Goal: Information Seeking & Learning: Learn about a topic

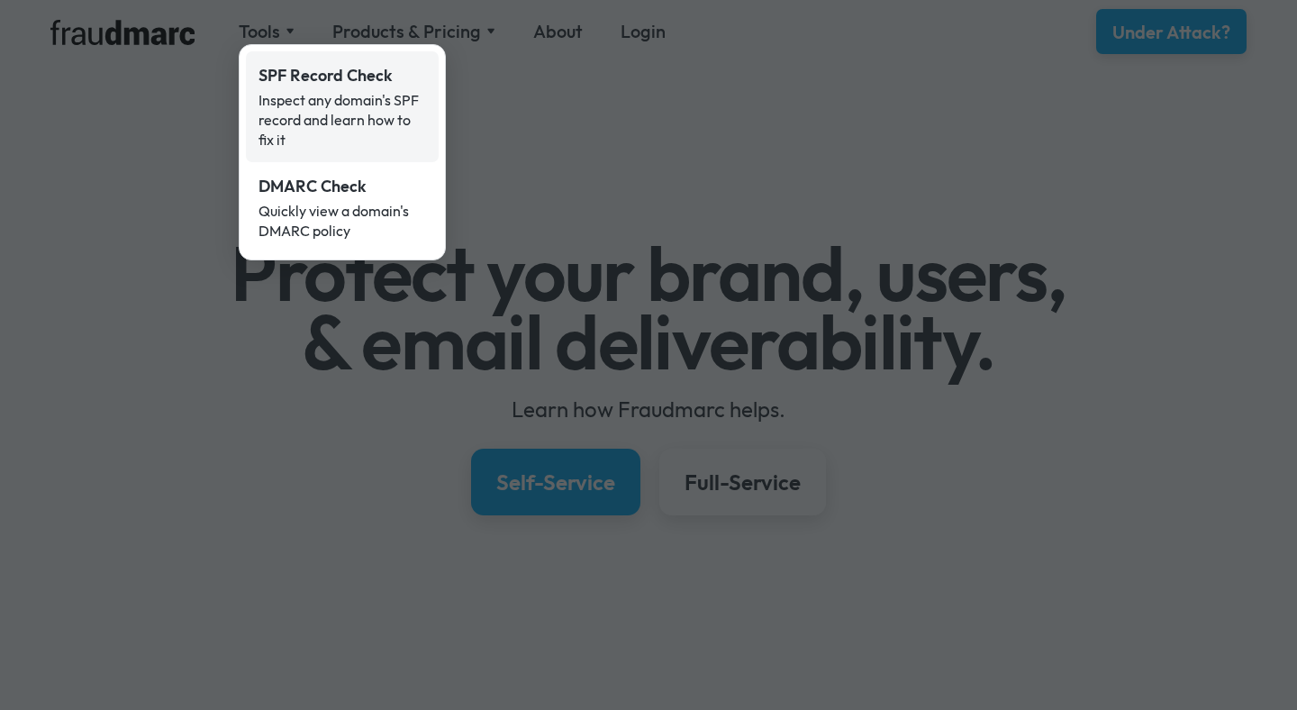
click at [333, 107] on div "Inspect any domain's SPF record and learn how to fix it" at bounding box center [343, 119] width 168 height 59
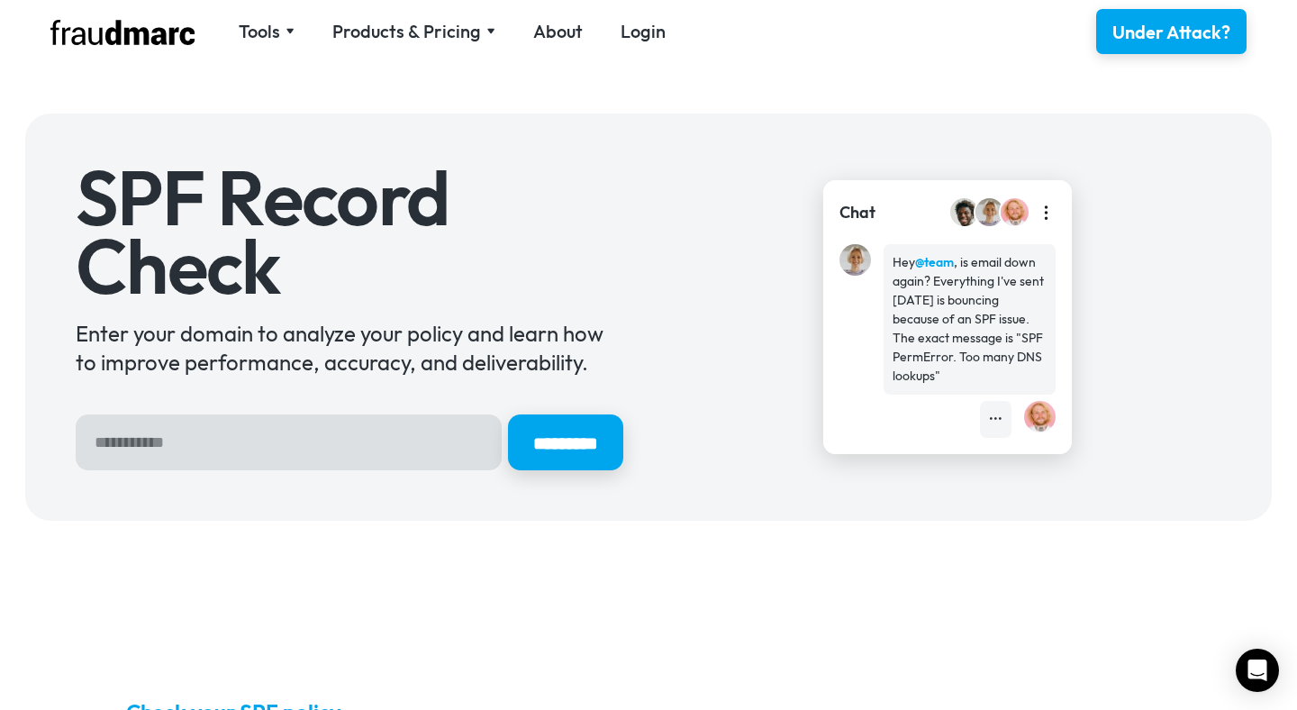
click at [213, 456] on input "Hero Sign Up Form" at bounding box center [289, 442] width 426 height 56
type input "**********"
click at [508, 414] on input "*********" at bounding box center [565, 442] width 115 height 56
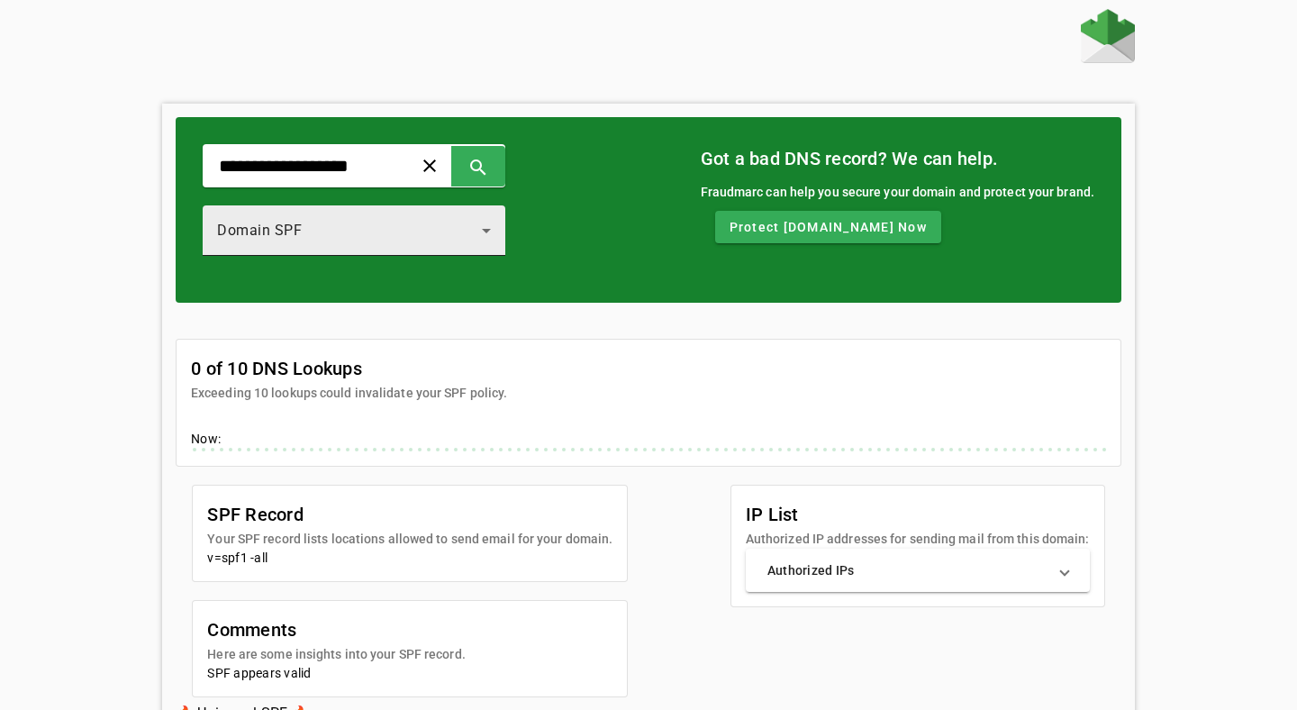
click at [427, 233] on div "Domain SPF" at bounding box center [349, 231] width 265 height 22
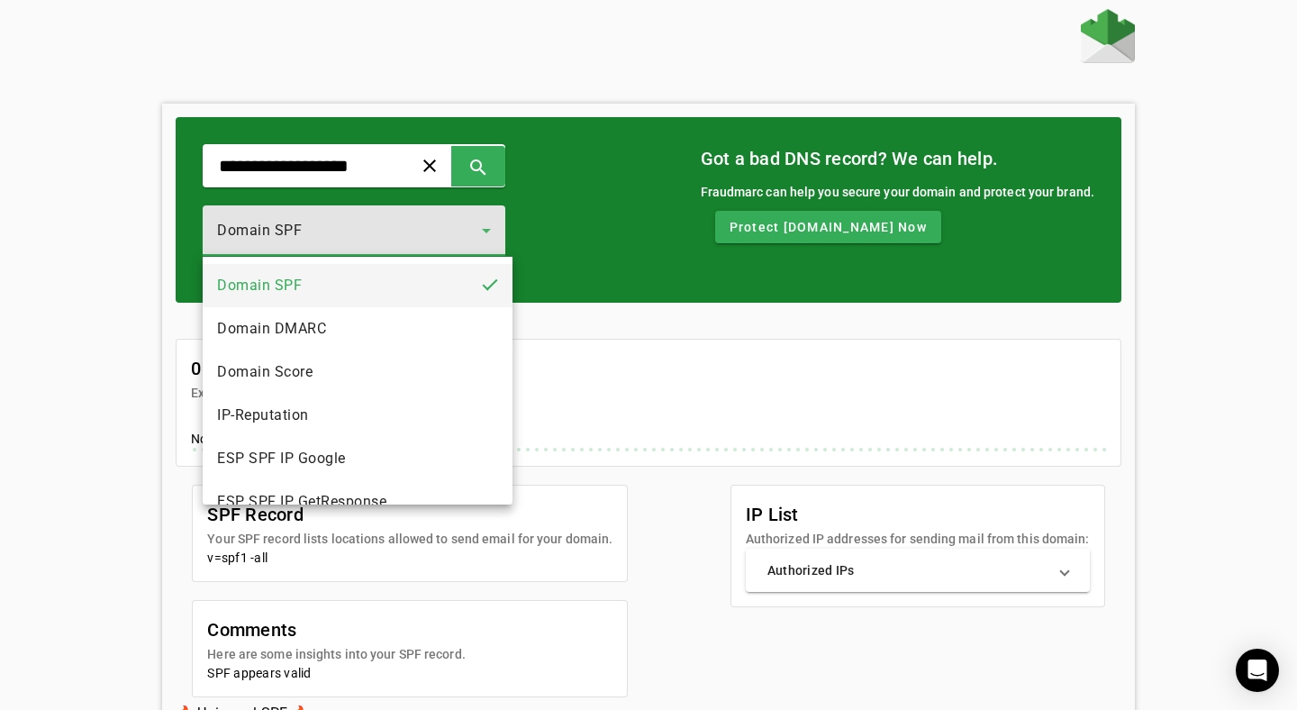
click at [48, 383] on div at bounding box center [648, 355] width 1297 height 710
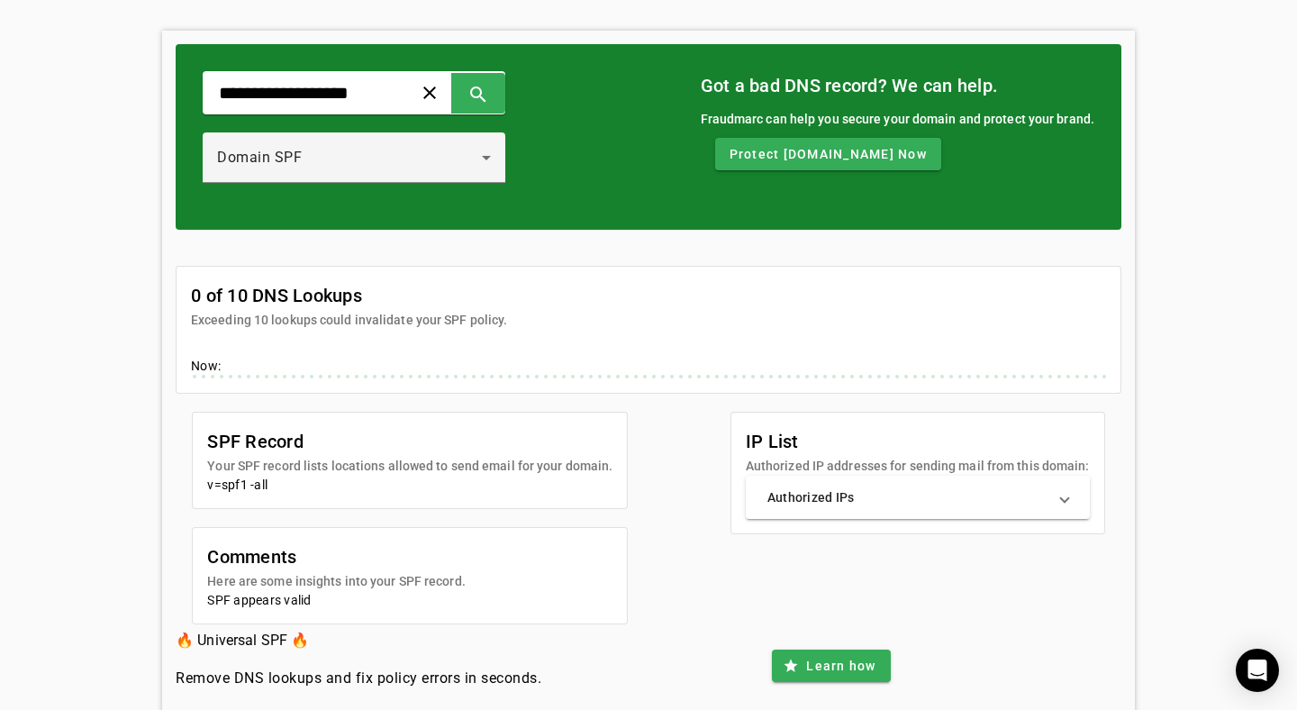
scroll to position [108, 0]
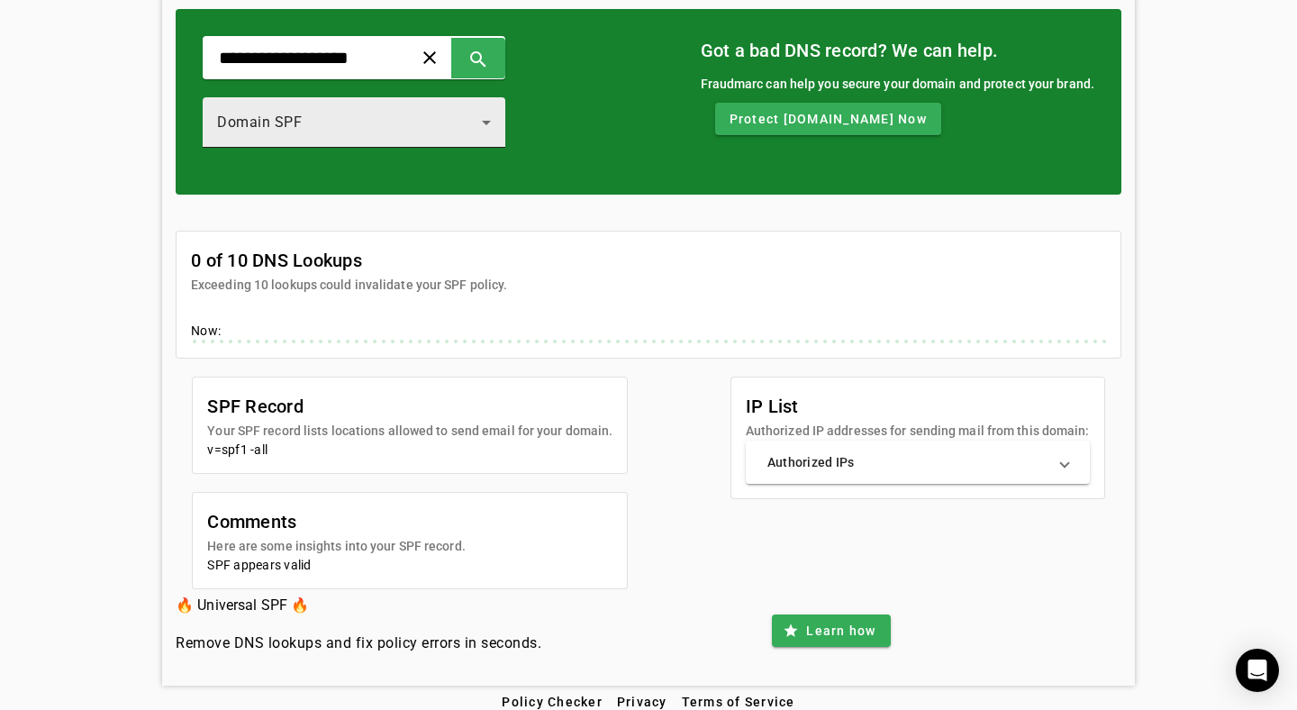
click at [361, 120] on div "Domain SPF" at bounding box center [349, 123] width 265 height 22
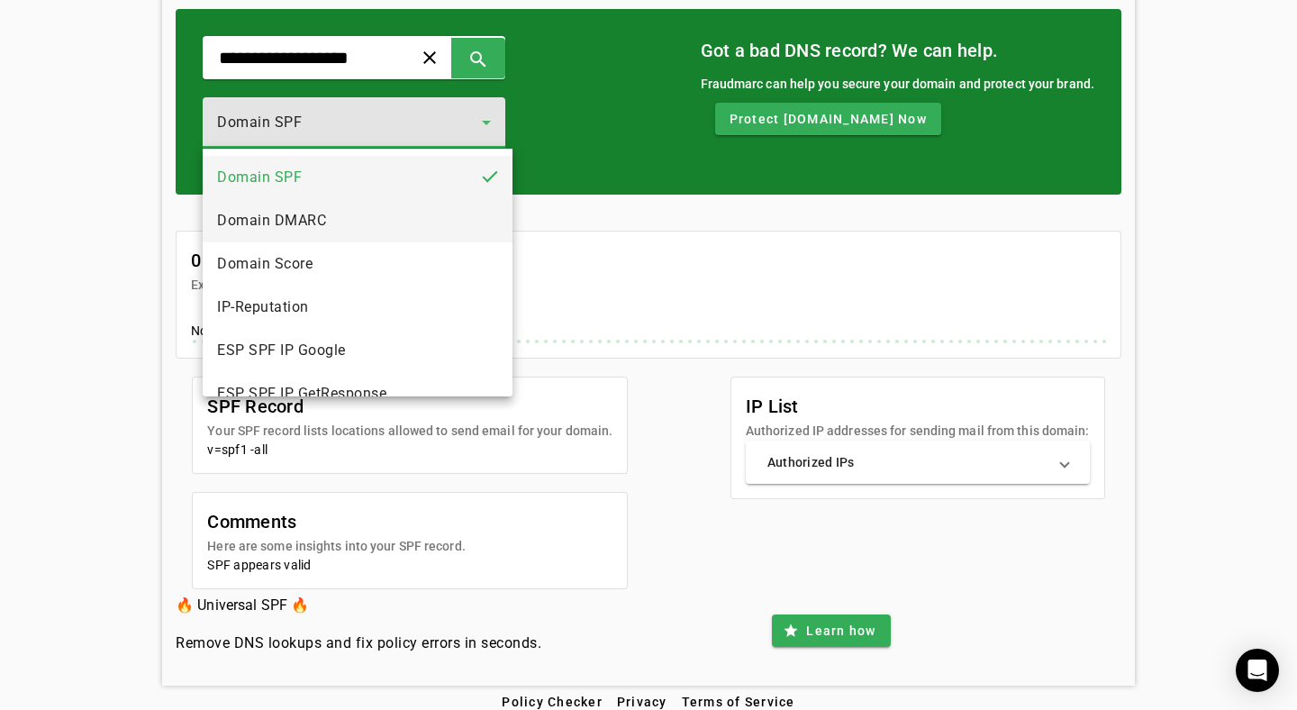
click at [347, 217] on mat-option "Domain DMARC" at bounding box center [358, 220] width 310 height 43
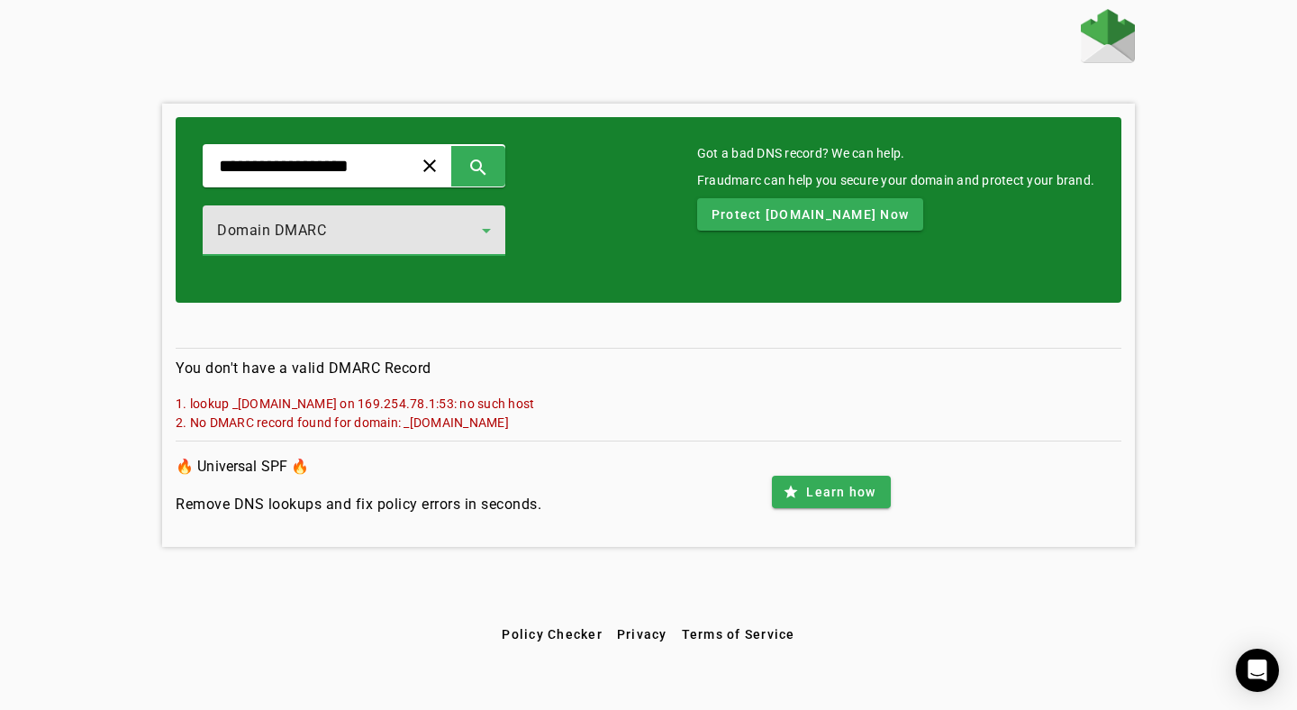
click at [365, 242] on div "Domain DMARC" at bounding box center [354, 230] width 274 height 50
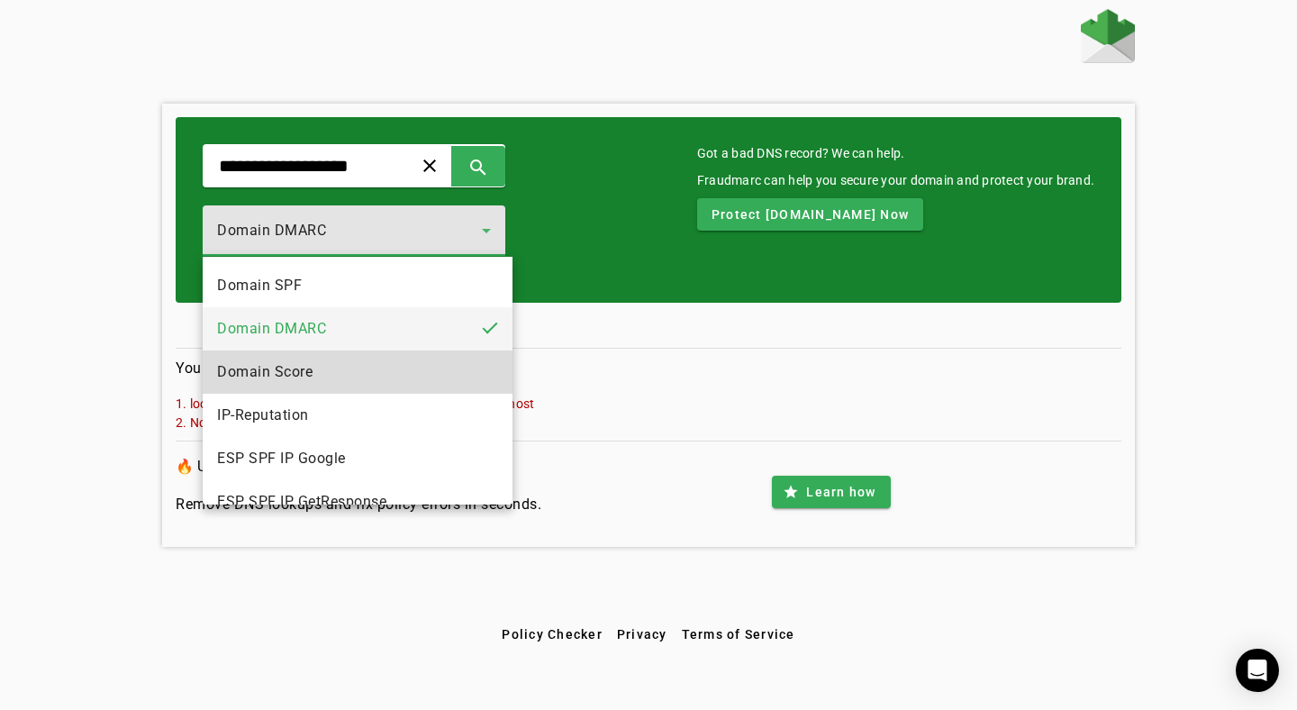
click at [336, 381] on mat-option "Domain Score" at bounding box center [358, 371] width 310 height 43
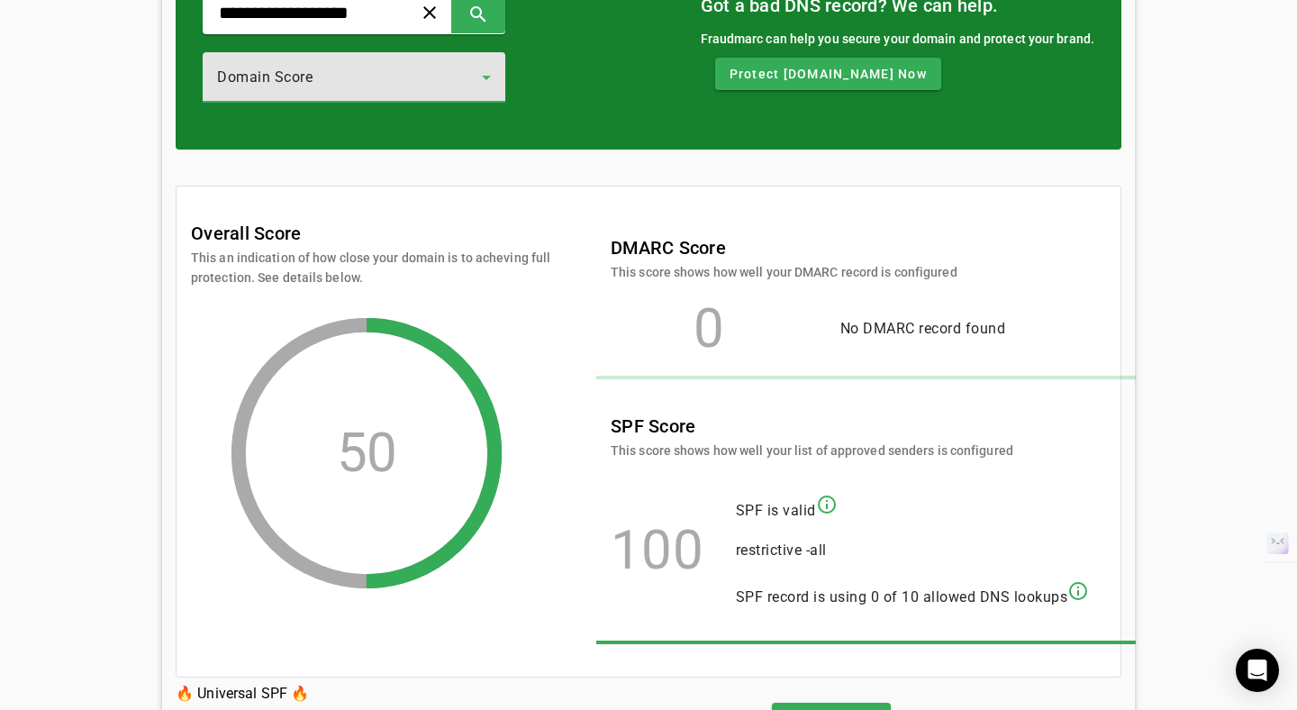
scroll to position [155, 0]
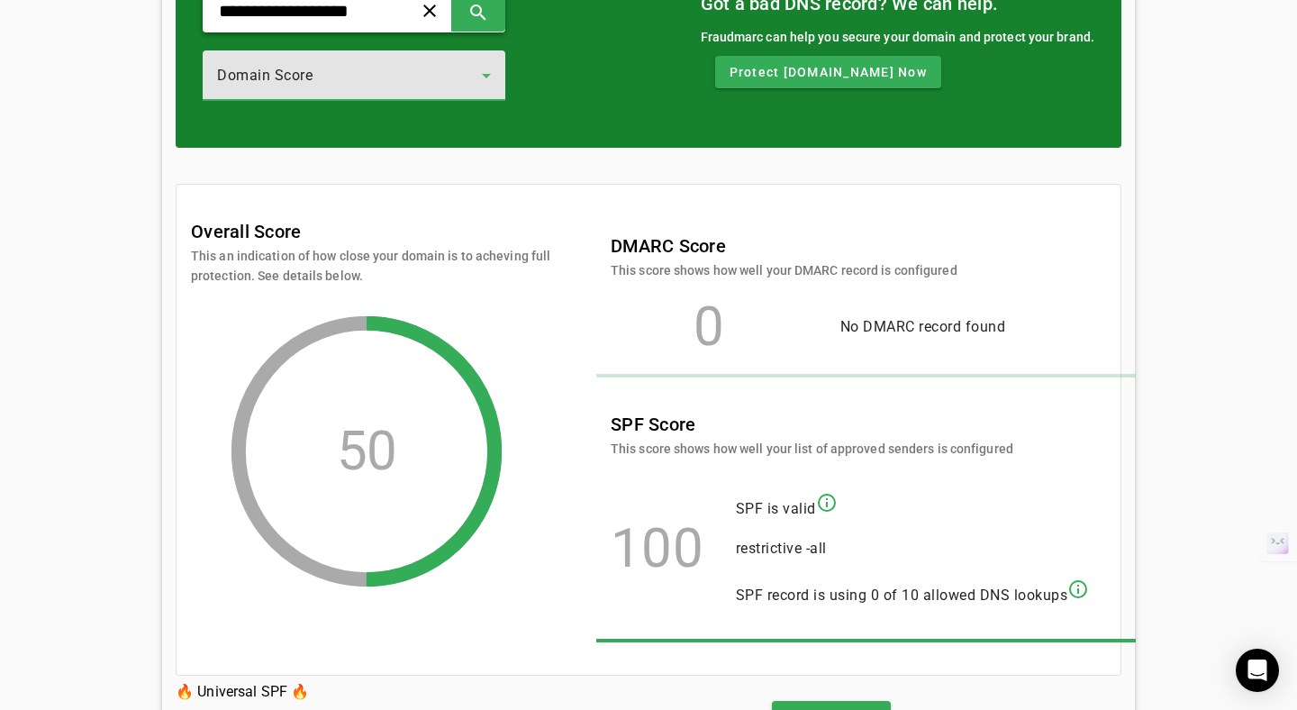
click at [341, 21] on input "**********" at bounding box center [300, 11] width 167 height 22
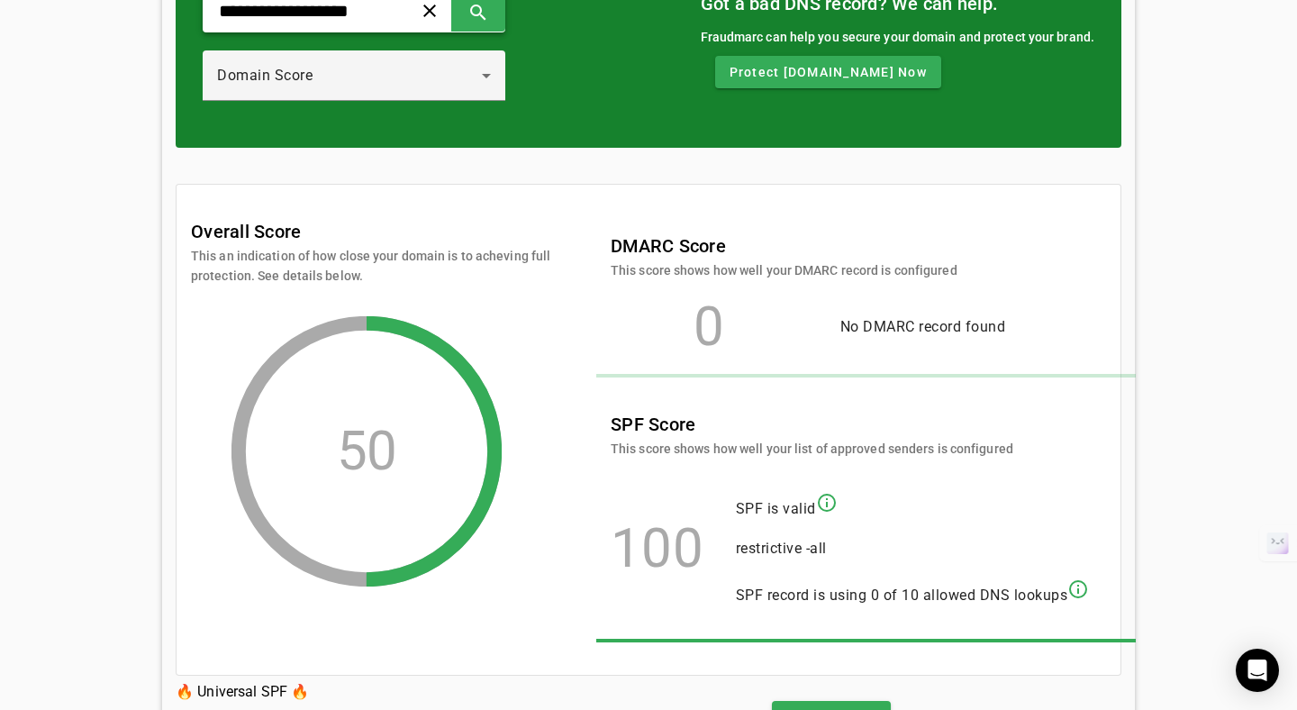
click at [340, 20] on input "**********" at bounding box center [300, 11] width 167 height 22
paste input "*"
click at [476, 21] on span at bounding box center [478, 10] width 43 height 43
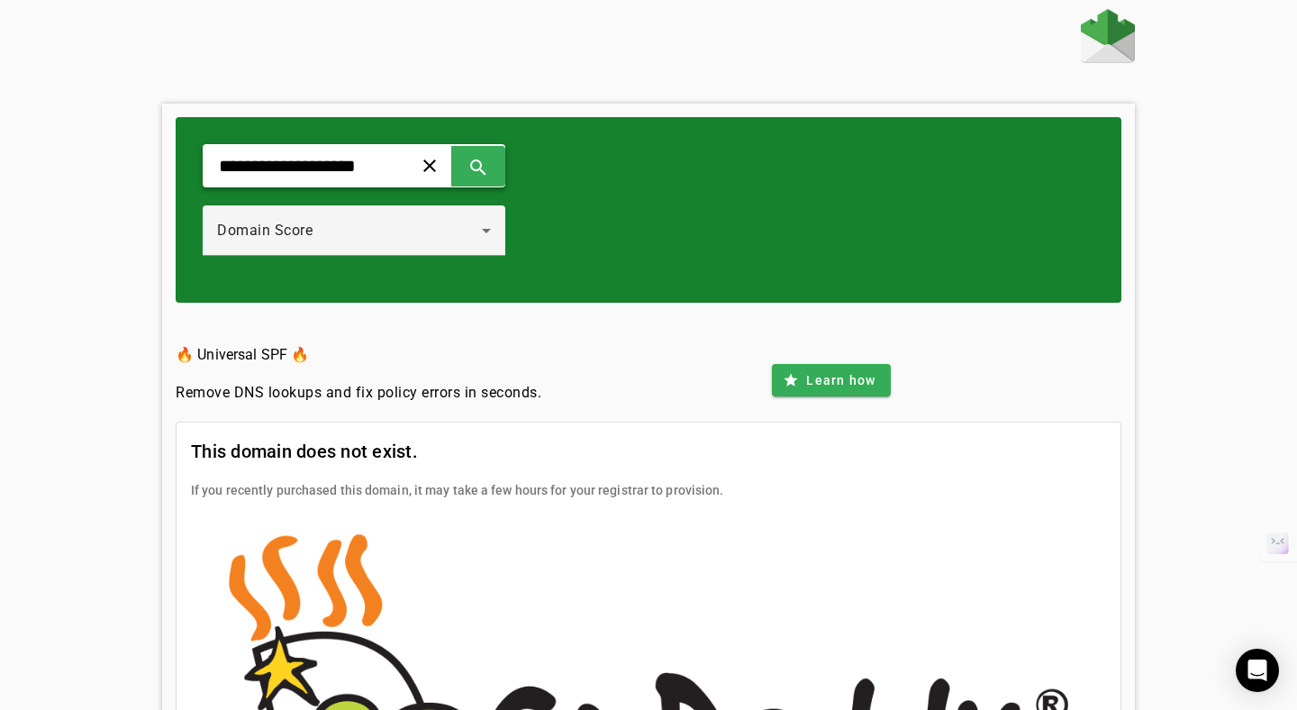
click at [232, 169] on input "**********" at bounding box center [300, 166] width 167 height 22
type input "**********"
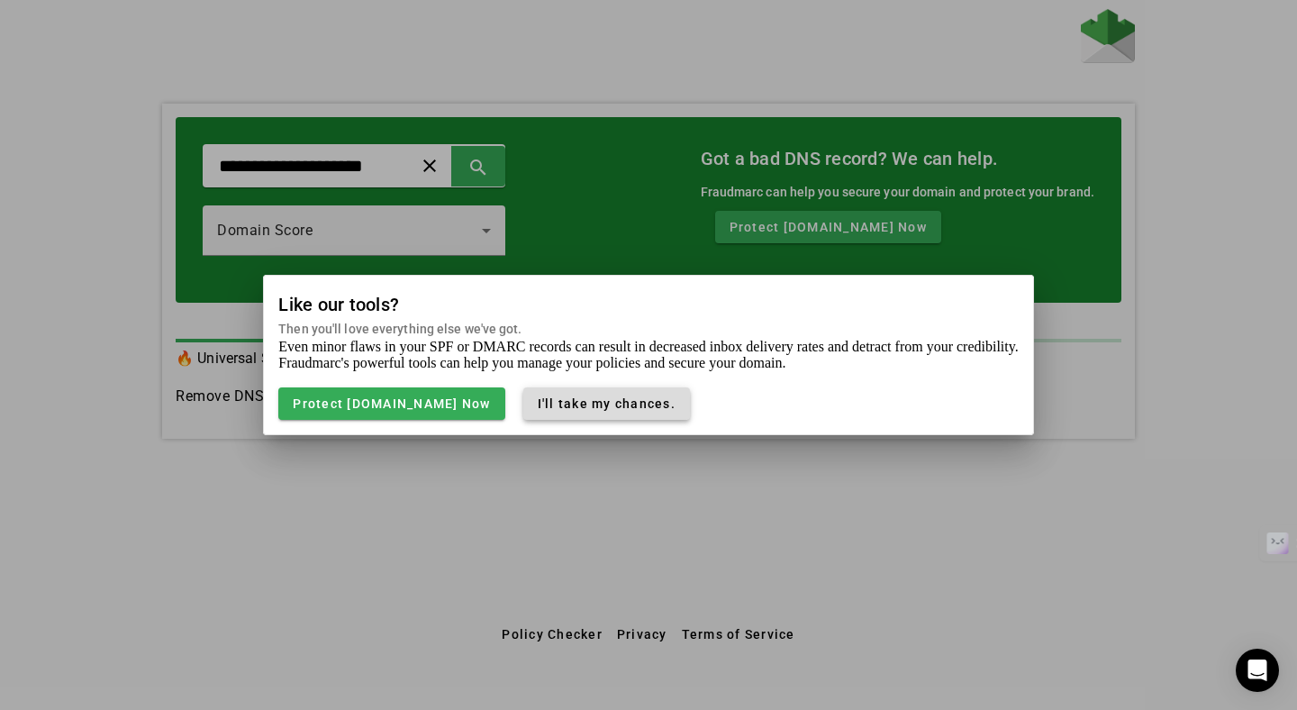
click at [653, 407] on span "I'll take my chances." at bounding box center [607, 403] width 138 height 14
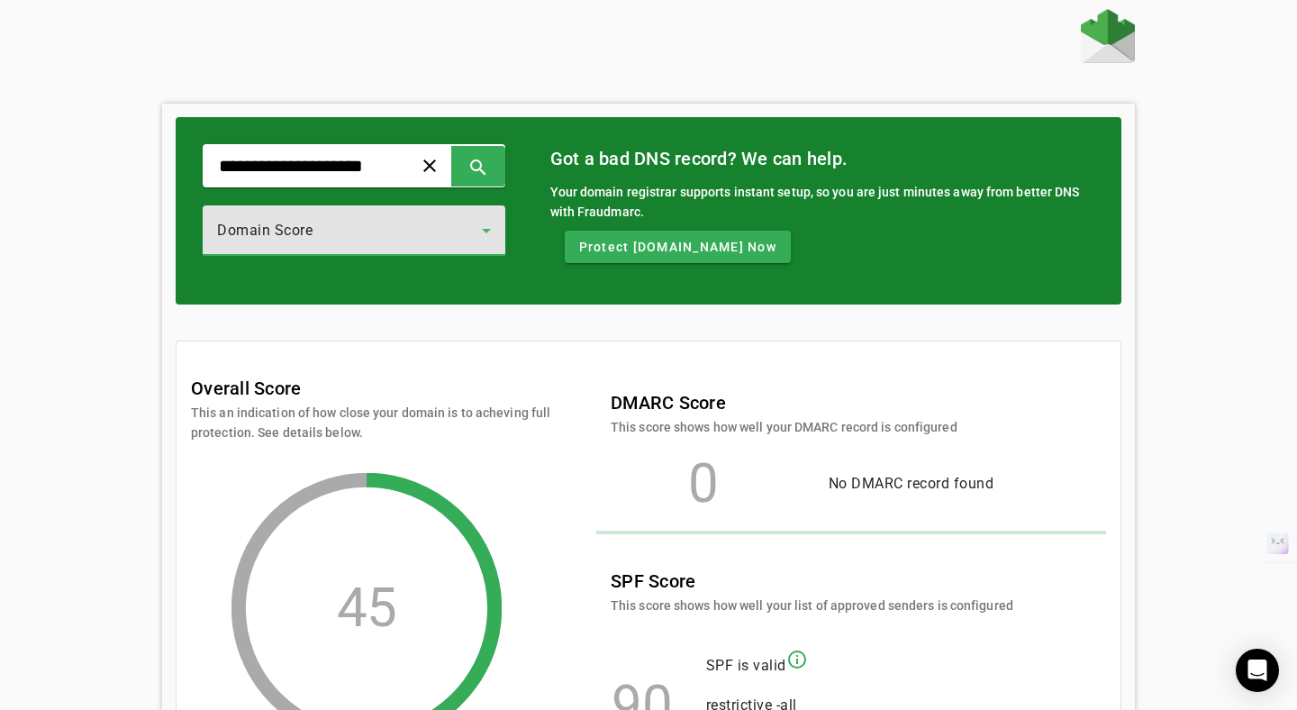
click at [370, 240] on div "Domain Score" at bounding box center [349, 231] width 265 height 22
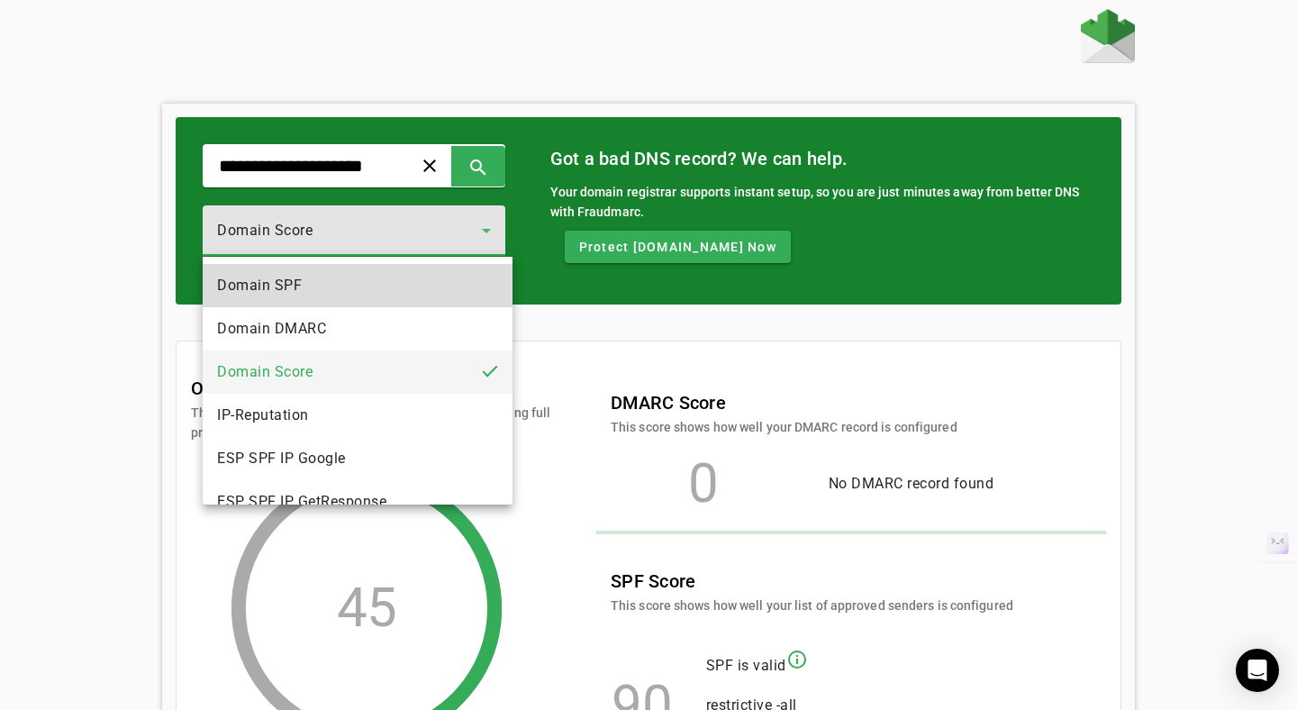
click at [321, 271] on mat-option "Domain SPF" at bounding box center [358, 285] width 310 height 43
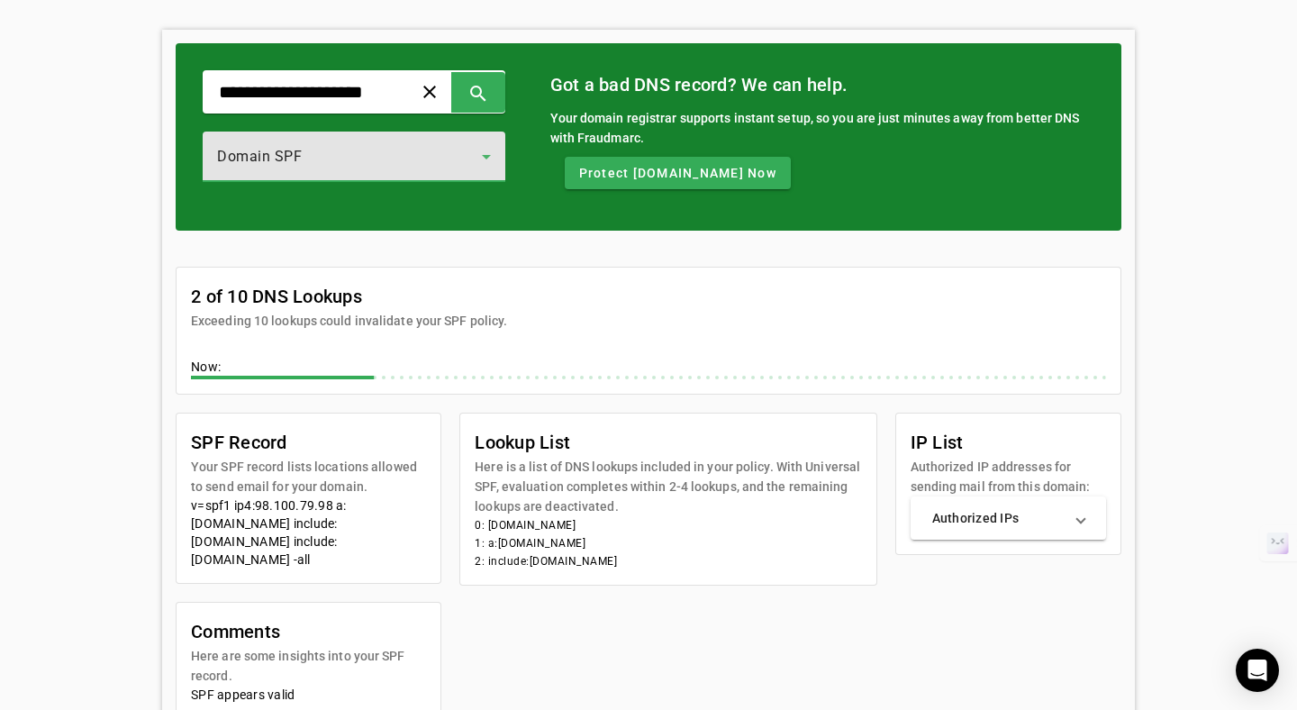
scroll to position [79, 0]
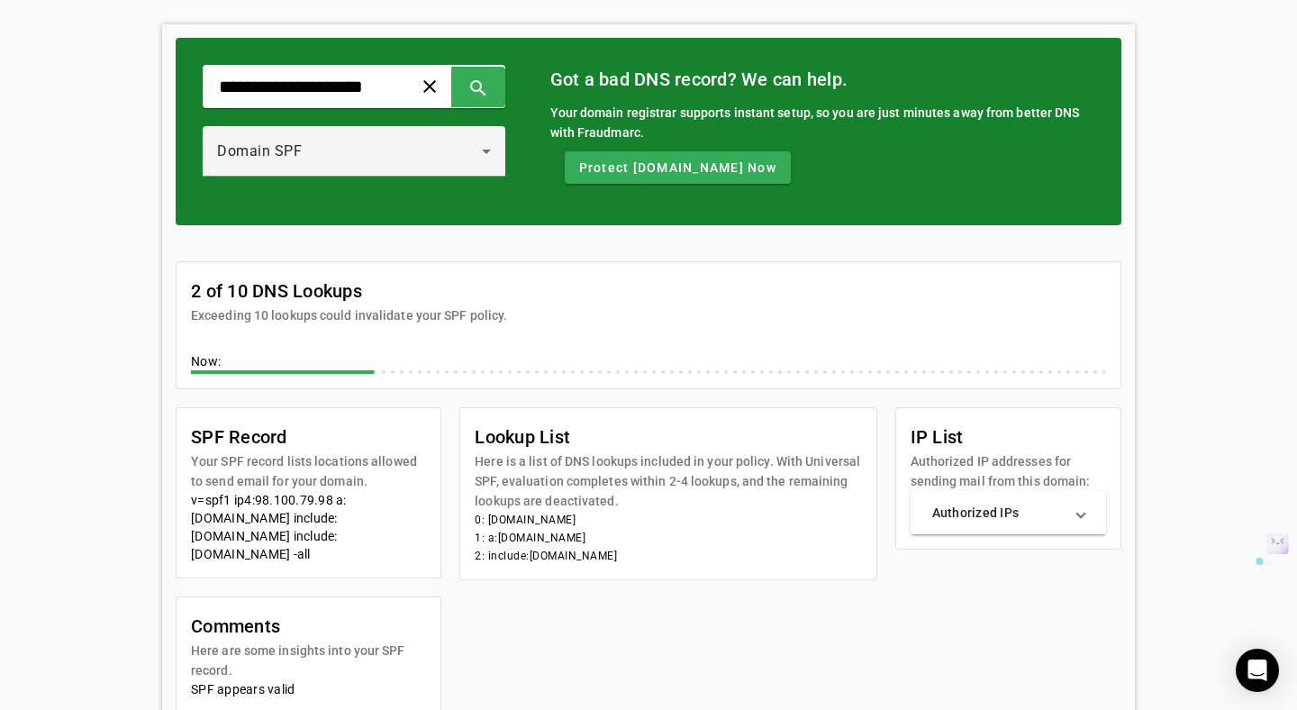
drag, startPoint x: 724, startPoint y: 551, endPoint x: 574, endPoint y: 528, distance: 152.2
click at [573, 528] on mat-card-content "0: [DOMAIN_NAME] 1: a:[DOMAIN_NAME] 2: include:[DOMAIN_NAME]" at bounding box center [667, 545] width 415 height 68
click at [577, 540] on li "1: a:[DOMAIN_NAME]" at bounding box center [668, 538] width 386 height 18
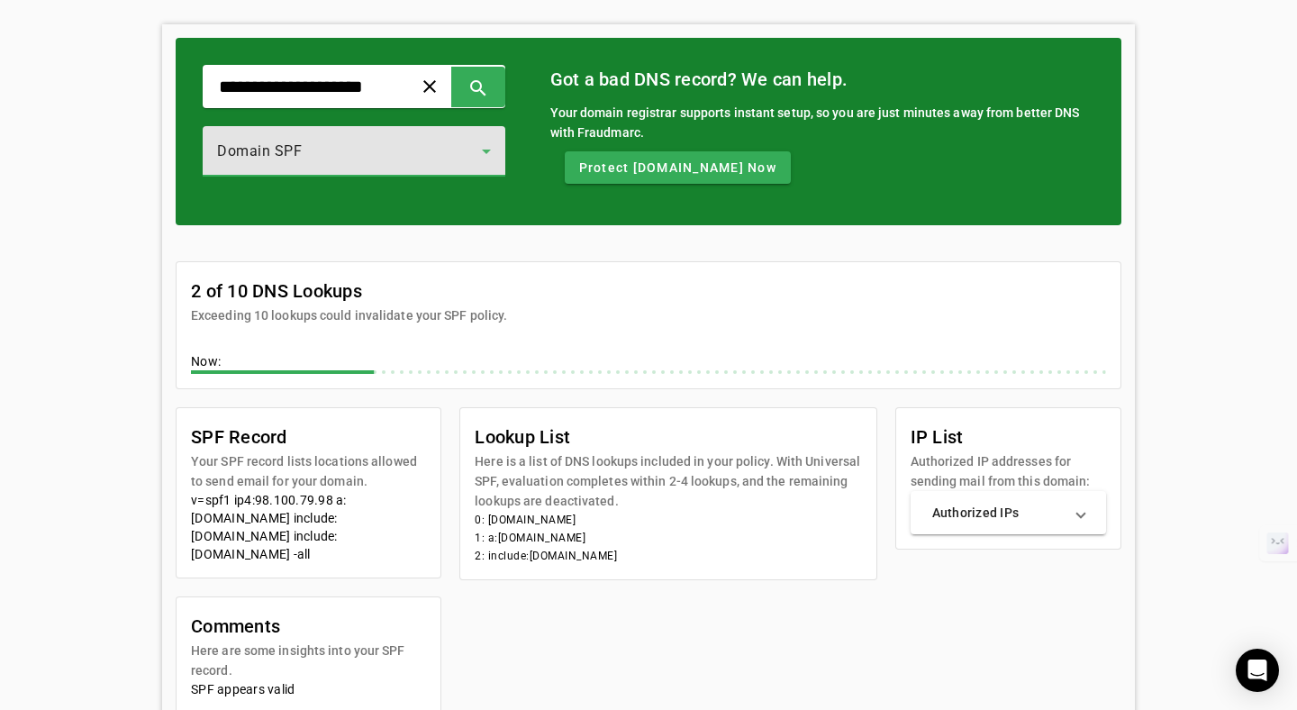
click at [308, 162] on div "Domain SPF" at bounding box center [349, 152] width 265 height 22
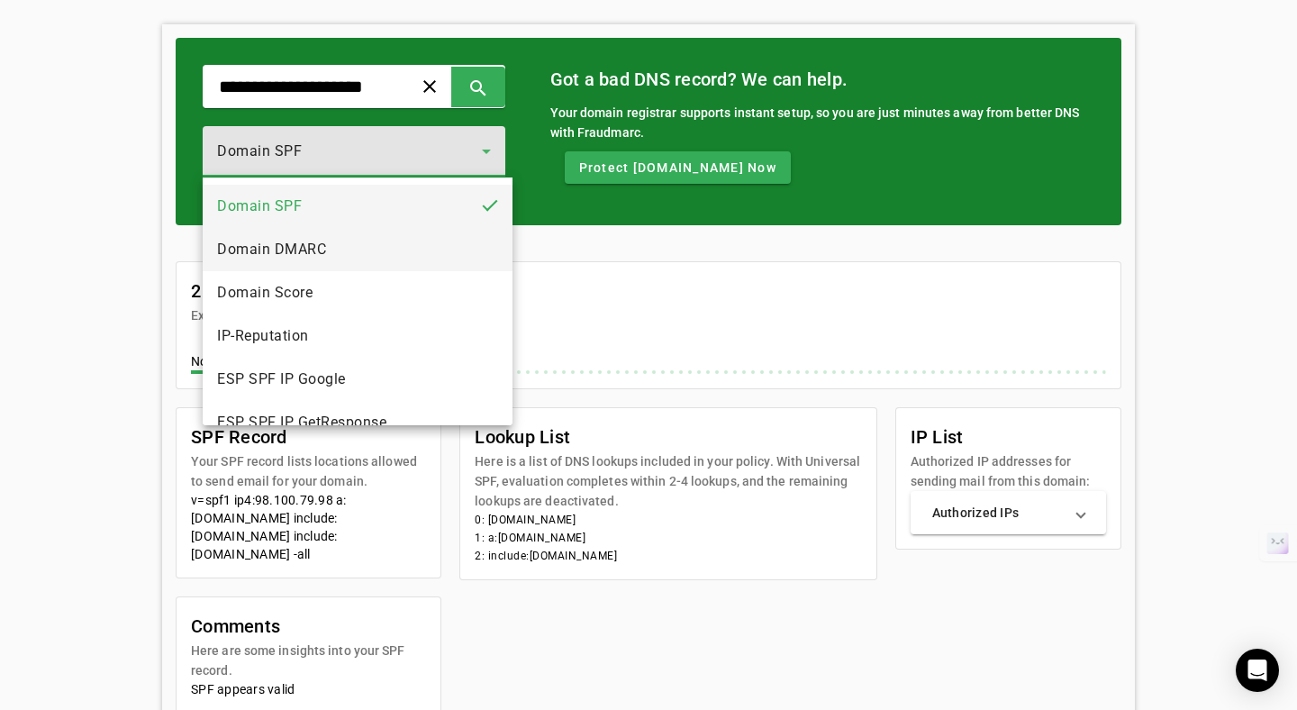
click at [324, 239] on span "Domain DMARC" at bounding box center [271, 250] width 109 height 22
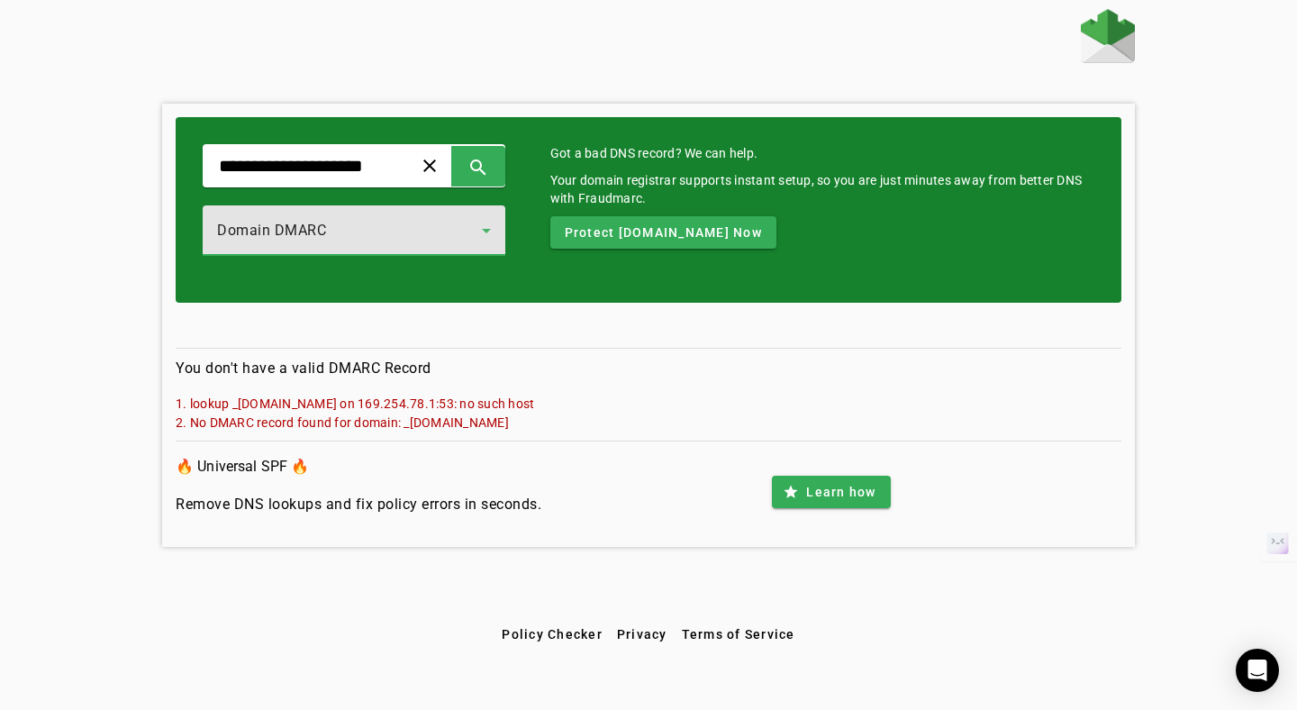
click at [365, 240] on div "Domain DMARC" at bounding box center [349, 231] width 265 height 22
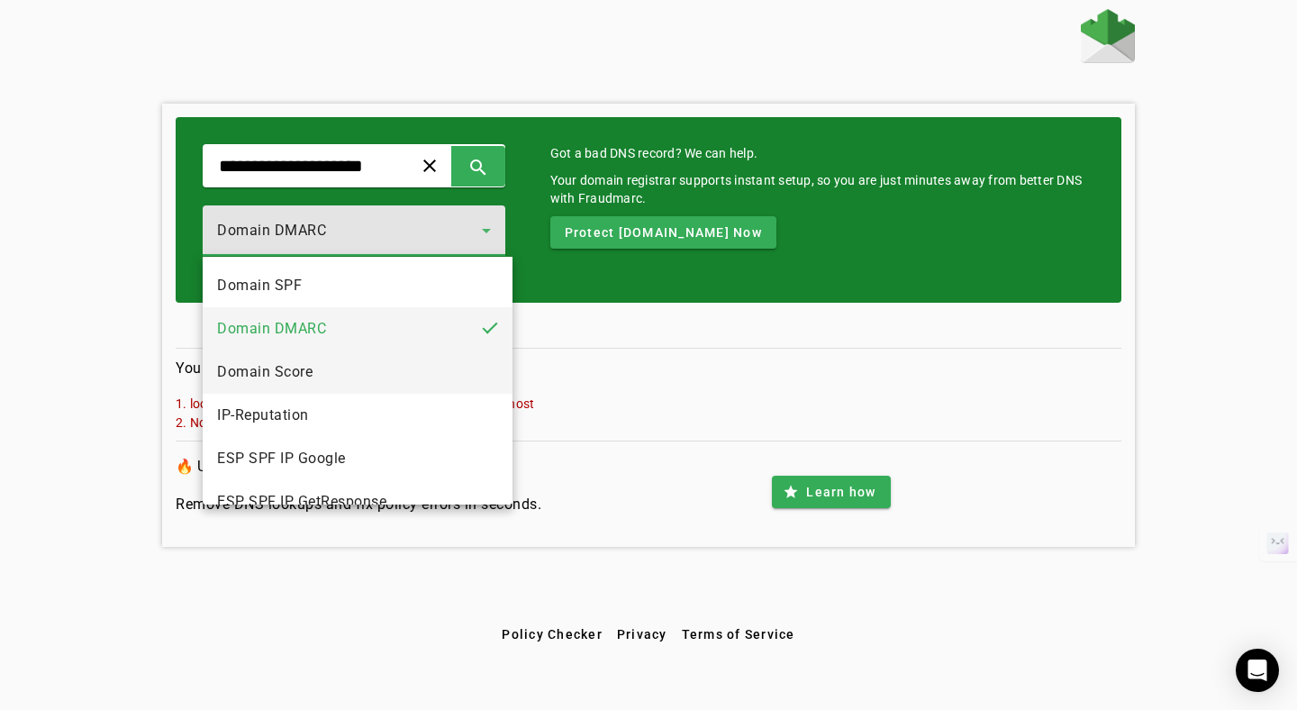
click at [358, 363] on mat-option "Domain Score" at bounding box center [358, 371] width 310 height 43
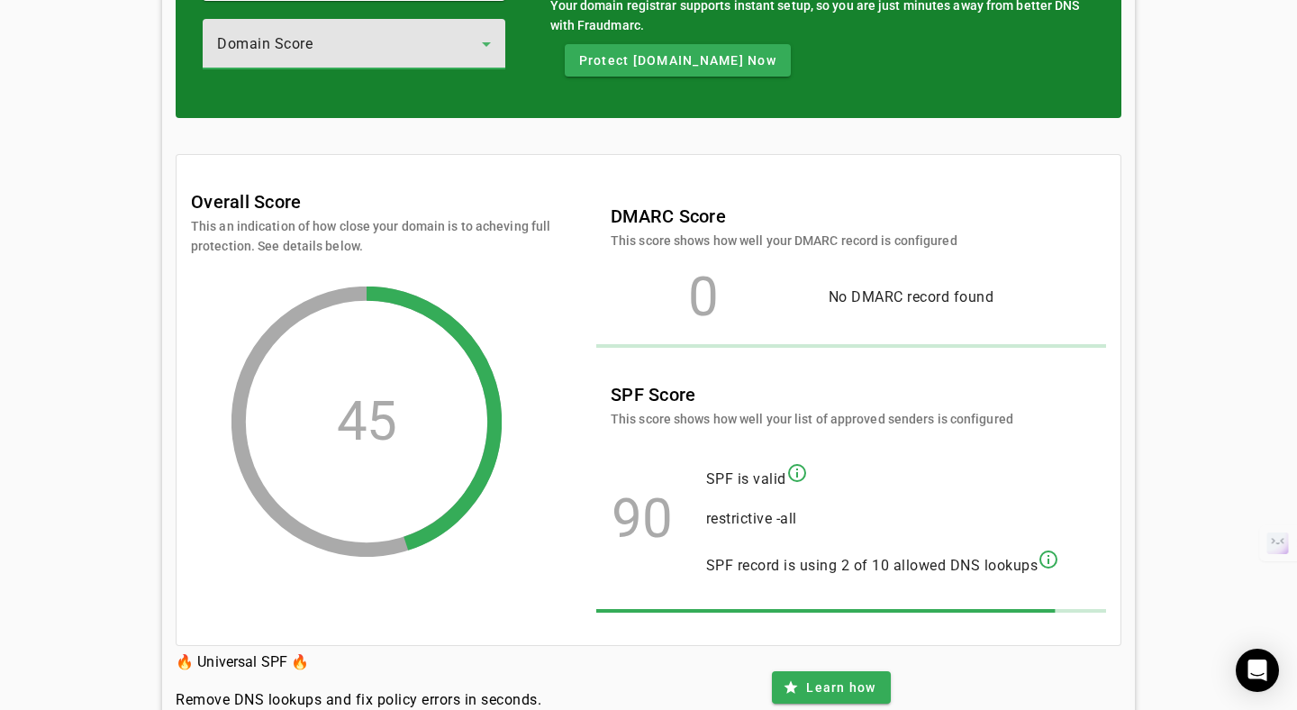
scroll to position [186, 0]
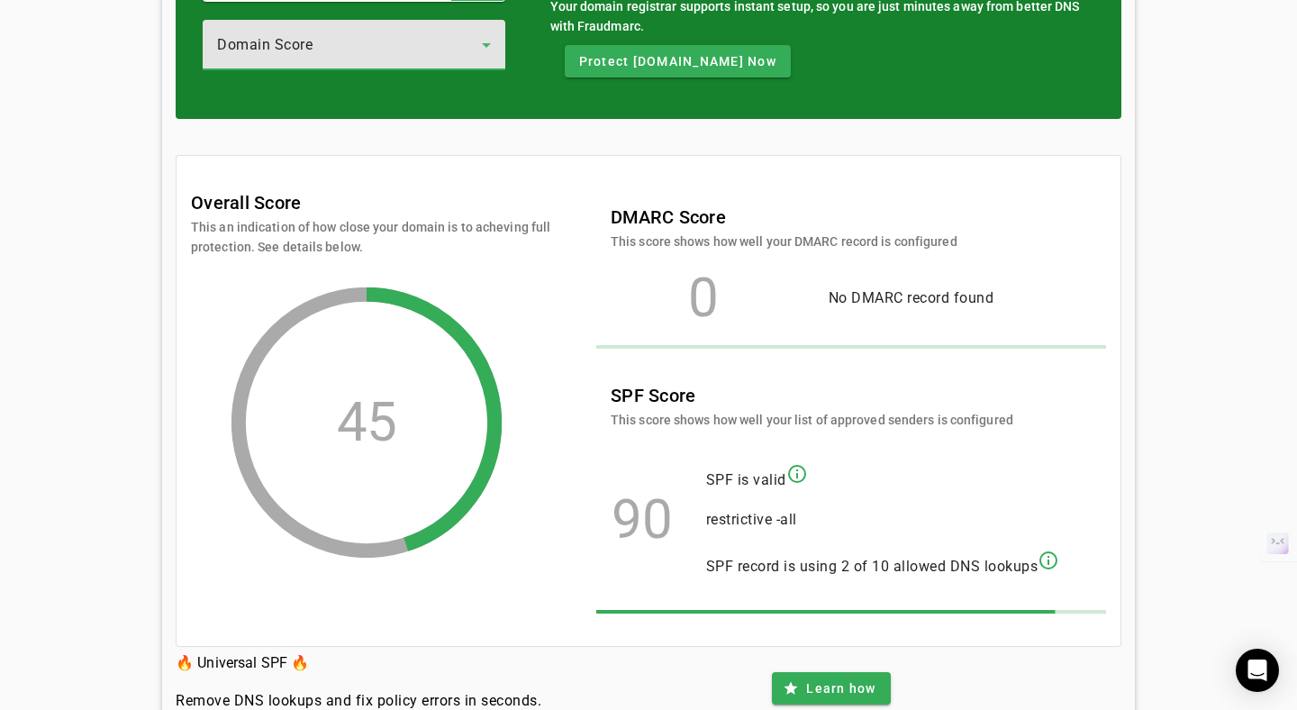
click at [334, 74] on div at bounding box center [354, 80] width 303 height 20
click at [329, 61] on div "Domain Score" at bounding box center [354, 45] width 274 height 50
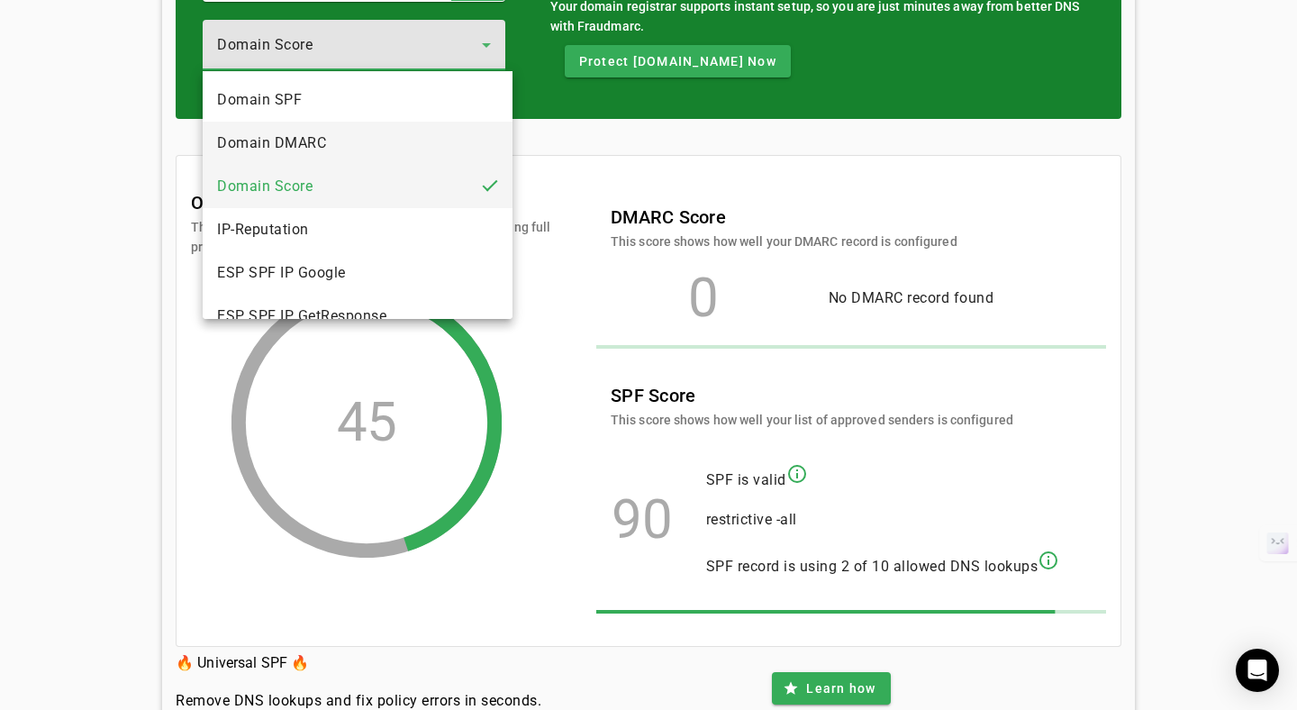
click at [333, 124] on mat-option "Domain DMARC" at bounding box center [358, 143] width 310 height 43
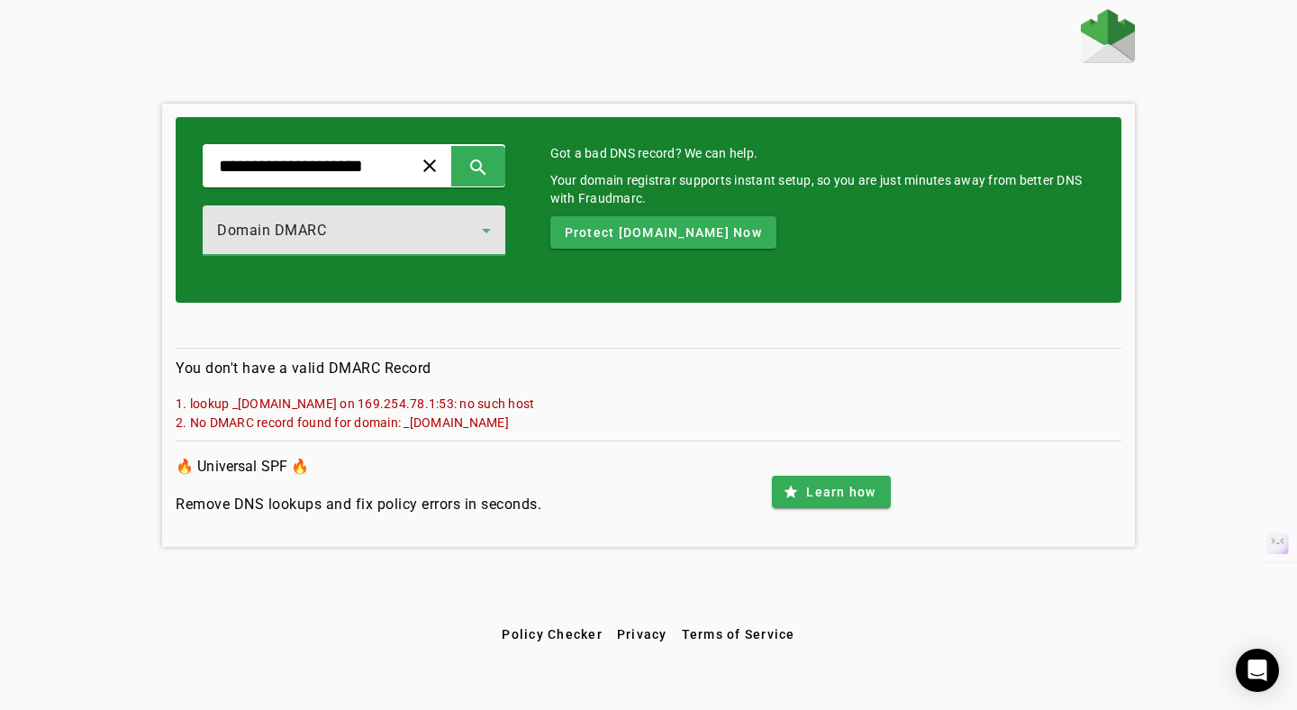
click at [341, 231] on div "Domain DMARC" at bounding box center [349, 231] width 265 height 22
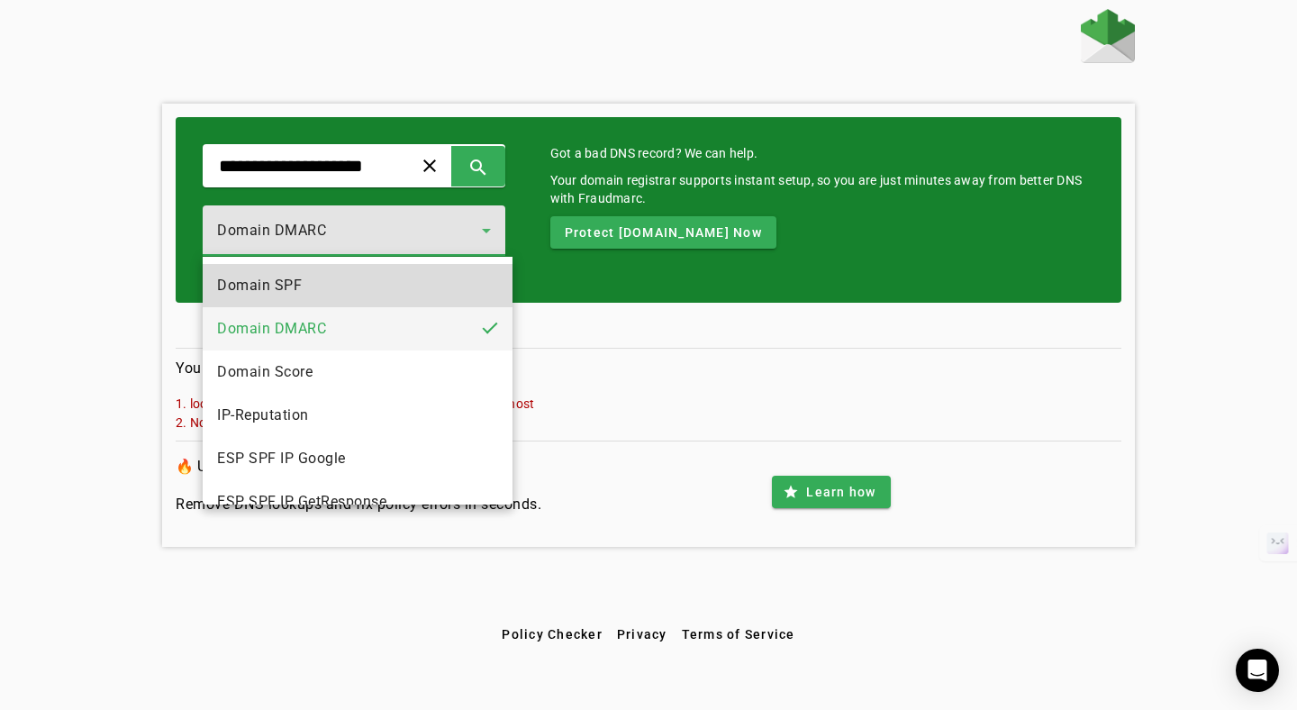
click at [334, 298] on mat-option "Domain SPF" at bounding box center [358, 285] width 310 height 43
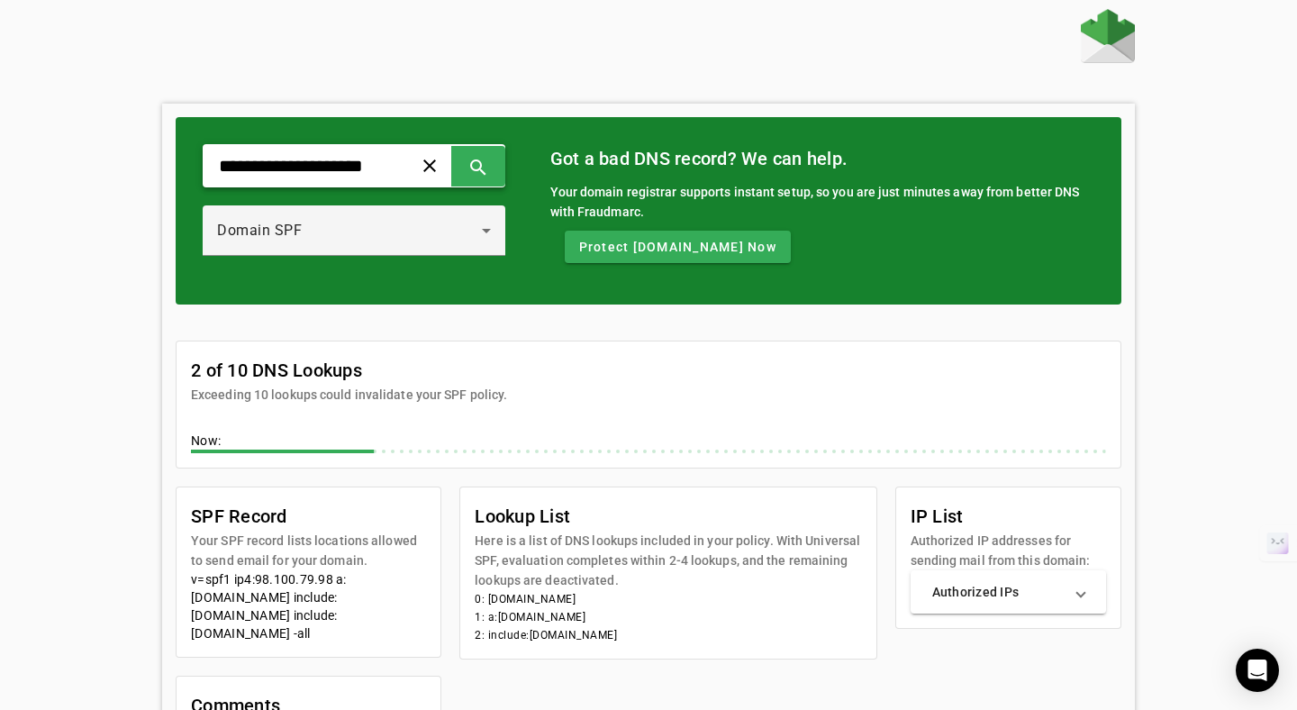
click at [303, 174] on input "**********" at bounding box center [300, 166] width 167 height 22
click at [303, 175] on input "**********" at bounding box center [300, 166] width 167 height 22
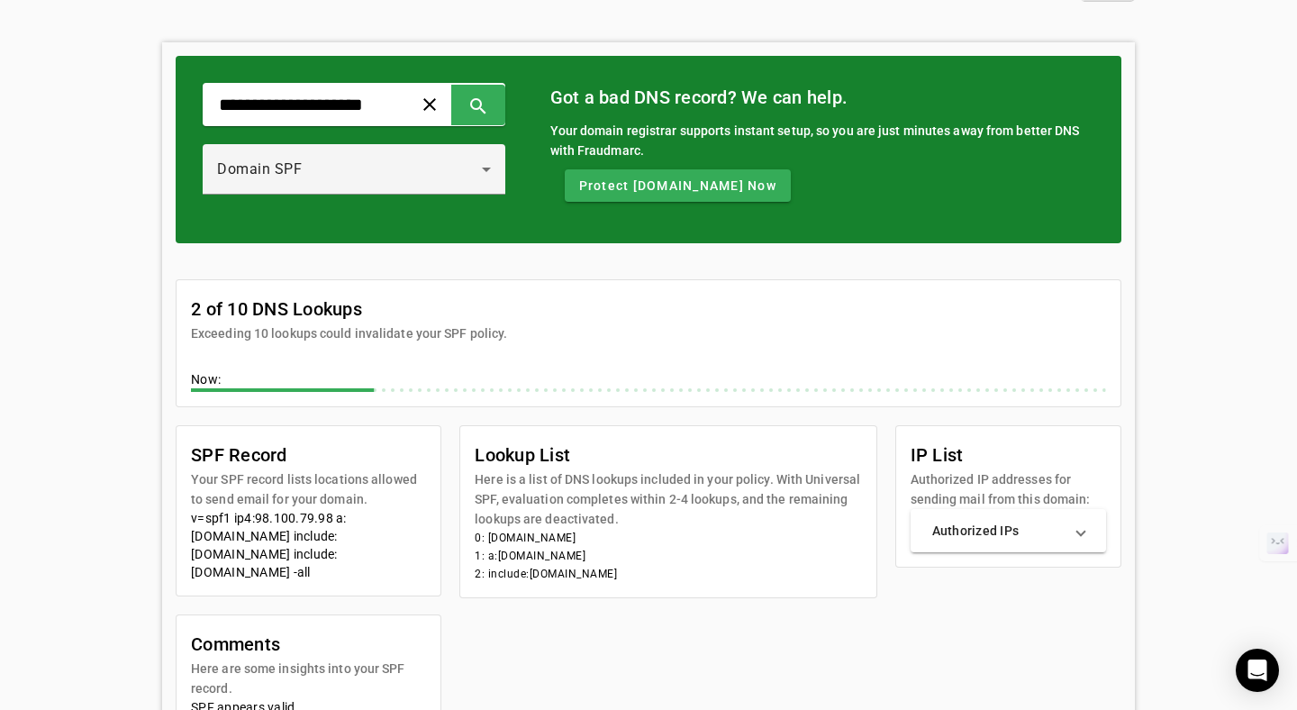
scroll to position [64, 0]
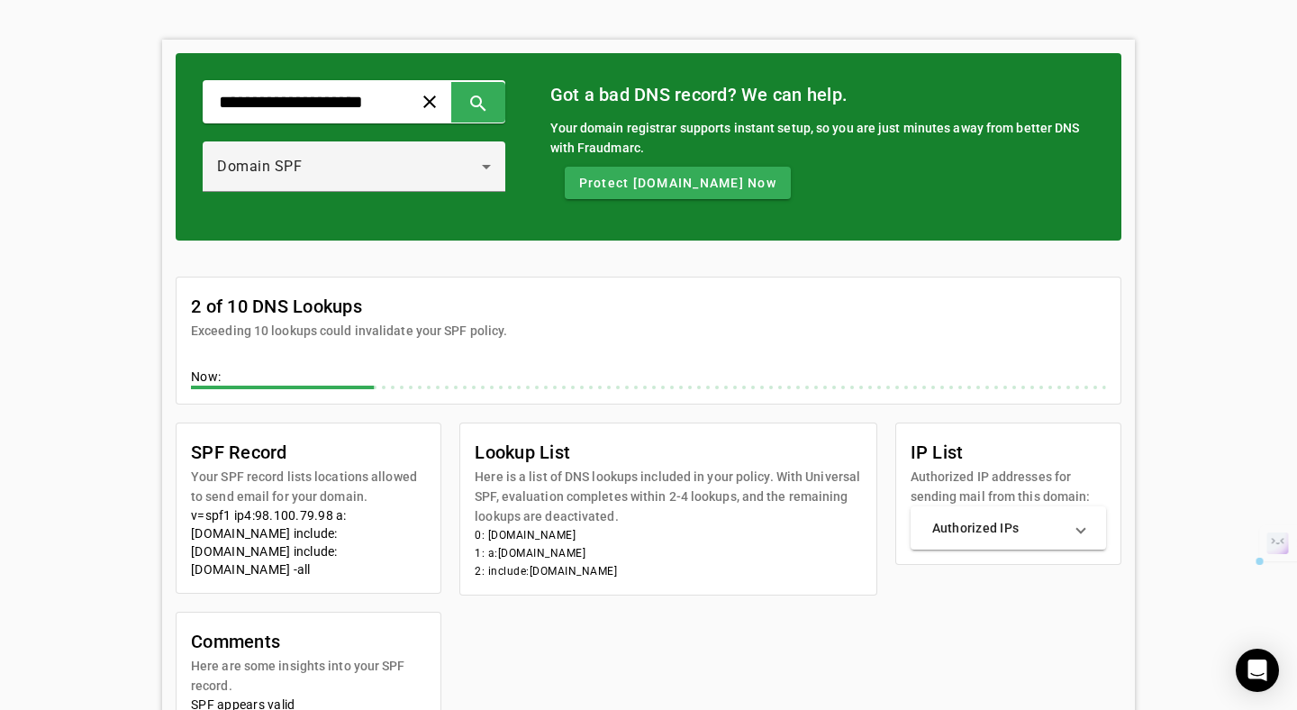
drag, startPoint x: 688, startPoint y: 549, endPoint x: 525, endPoint y: 552, distance: 163.1
click at [524, 552] on li "1: a:[DOMAIN_NAME]" at bounding box center [668, 553] width 386 height 18
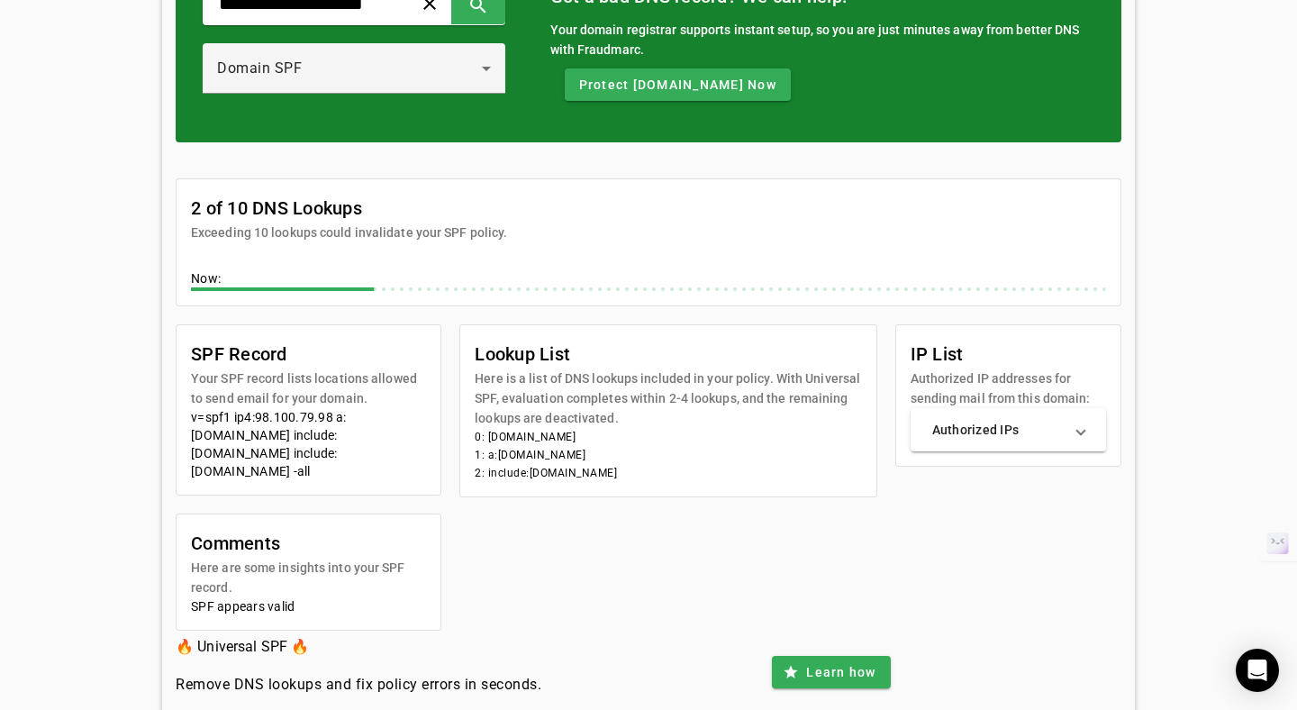
scroll to position [179, 0]
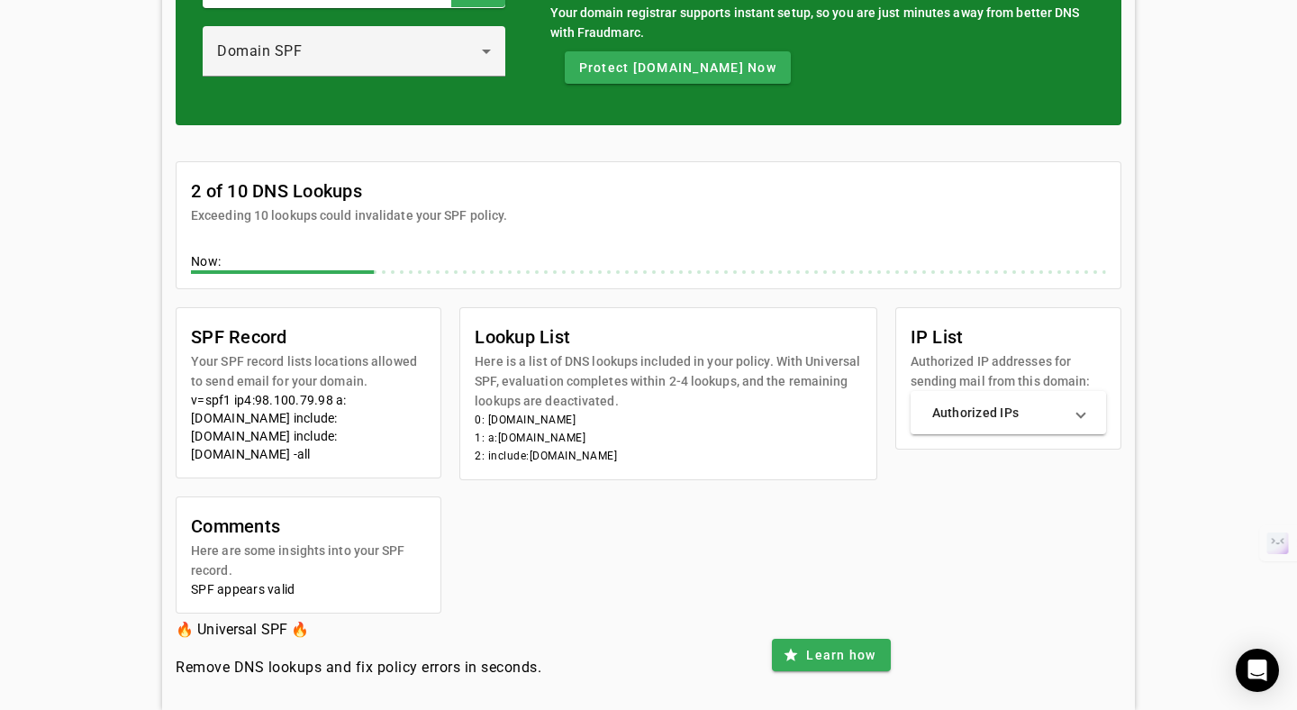
click at [619, 411] on li "0: [DOMAIN_NAME]" at bounding box center [668, 420] width 386 height 18
drag, startPoint x: 721, startPoint y: 462, endPoint x: 511, endPoint y: 429, distance: 212.5
click at [511, 429] on mat-card-content "0: [DOMAIN_NAME] 1: a:[DOMAIN_NAME] 2: include:[DOMAIN_NAME]" at bounding box center [667, 445] width 415 height 68
click at [603, 411] on li "0: [DOMAIN_NAME]" at bounding box center [668, 420] width 386 height 18
drag, startPoint x: 398, startPoint y: 437, endPoint x: 172, endPoint y: 399, distance: 229.2
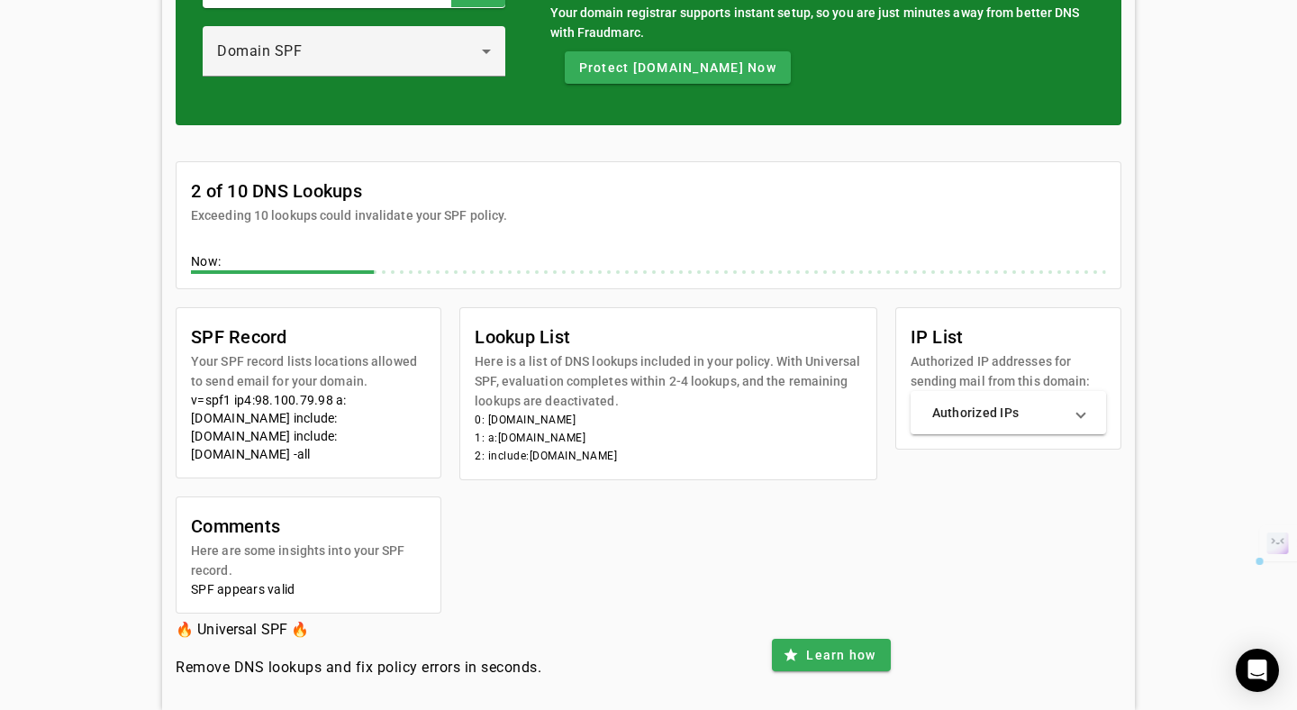
click at [172, 399] on div "**********" at bounding box center [648, 316] width 973 height 785
